Goal: Information Seeking & Learning: Learn about a topic

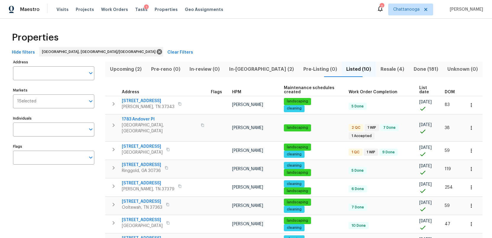
click at [380, 67] on span "Resale (4)" at bounding box center [392, 69] width 26 height 8
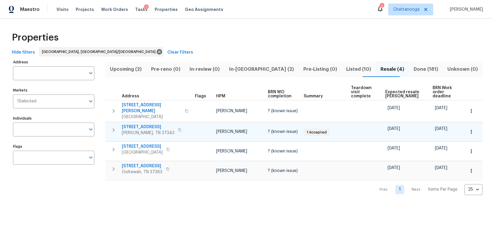
click at [144, 124] on span "8127 Blue Spruce Dr" at bounding box center [148, 127] width 53 height 6
click at [178, 128] on icon "button" at bounding box center [180, 130] width 4 height 4
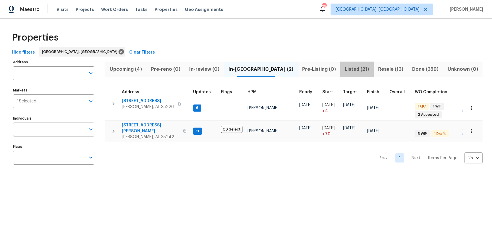
click at [344, 68] on span "Listed (21)" at bounding box center [357, 69] width 26 height 8
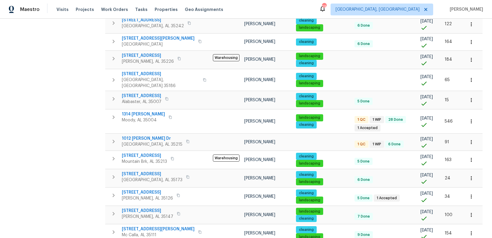
scroll to position [215, 0]
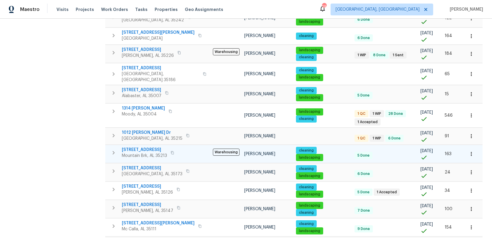
click at [134, 150] on span "[STREET_ADDRESS]" at bounding box center [144, 150] width 45 height 6
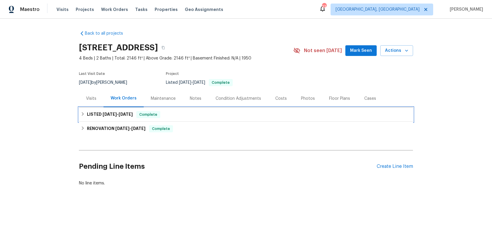
click at [100, 114] on h6 "LISTED 2/19/25 - 6/13/25" at bounding box center [110, 114] width 46 height 7
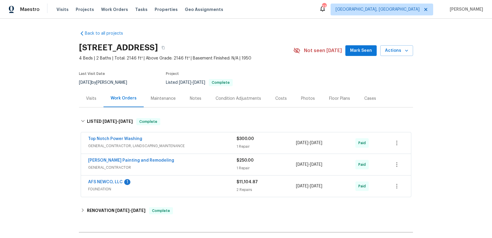
click at [184, 187] on span "FOUNDATION" at bounding box center [162, 189] width 148 height 6
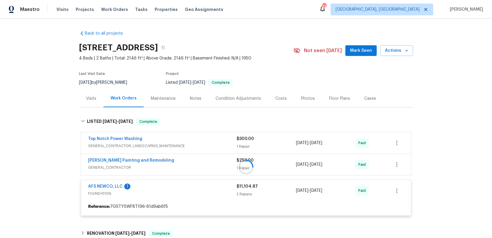
click at [108, 187] on div at bounding box center [246, 166] width 334 height 109
click at [111, 187] on div at bounding box center [246, 166] width 334 height 109
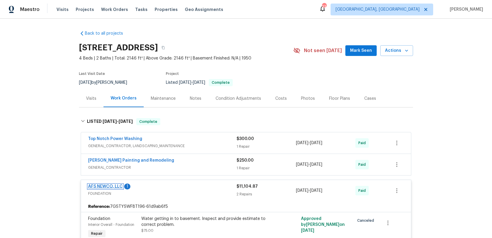
click at [110, 185] on link "AFS NEWCO, LLC" at bounding box center [105, 186] width 35 height 4
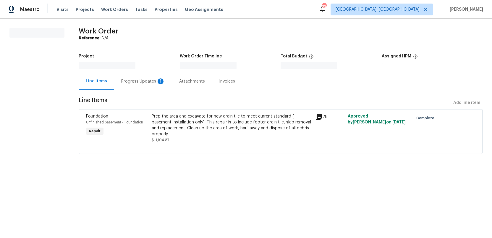
click at [134, 82] on div "Progress Updates 1" at bounding box center [143, 81] width 44 height 6
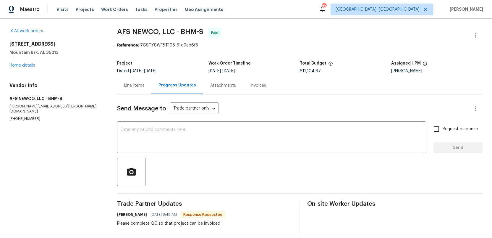
click at [220, 85] on div "Attachments" at bounding box center [223, 86] width 26 height 6
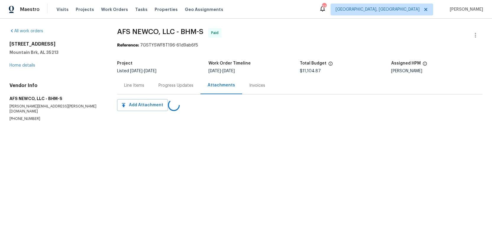
click at [254, 87] on div "Invoices" at bounding box center [257, 86] width 16 height 6
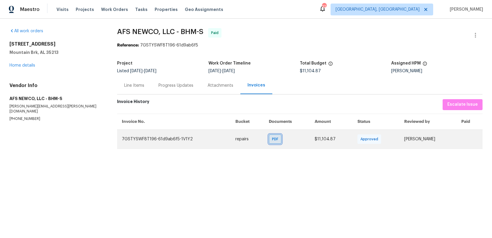
click at [272, 139] on span "PDF" at bounding box center [276, 139] width 9 height 6
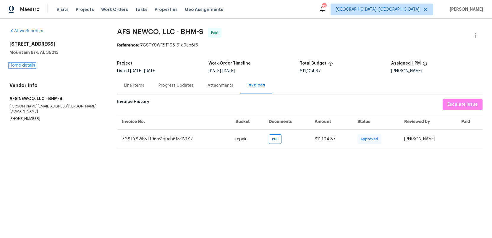
click at [25, 64] on link "Home details" at bounding box center [22, 65] width 26 height 4
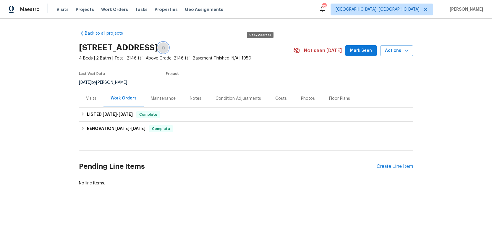
click at [165, 47] on icon "button" at bounding box center [163, 47] width 3 height 3
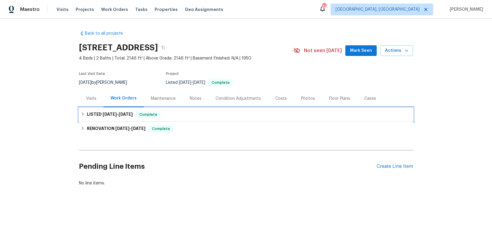
click at [103, 112] on span "2/19/25" at bounding box center [110, 114] width 14 height 4
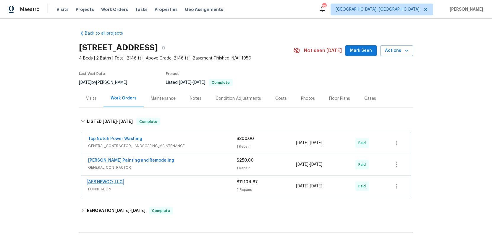
click at [100, 183] on link "AFS NEWCO, LLC" at bounding box center [105, 182] width 35 height 4
